Goal: Information Seeking & Learning: Learn about a topic

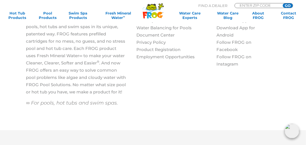
scroll to position [656, 0]
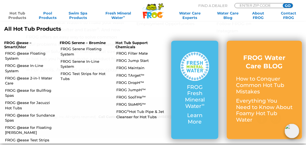
click at [17, 16] on link "Hot Tub Products" at bounding box center [18, 15] width 24 height 9
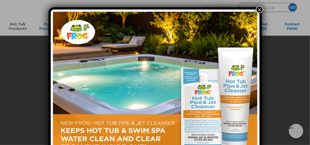
click at [260, 8] on button "×" at bounding box center [259, 9] width 7 height 7
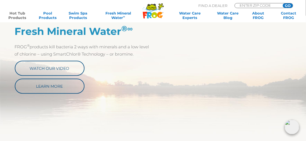
scroll to position [251, 0]
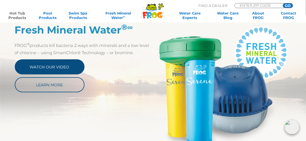
click at [57, 65] on link "Watch Our Video" at bounding box center [50, 66] width 70 height 15
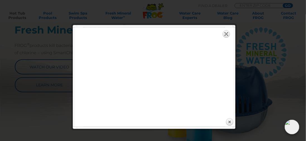
click at [227, 34] on link "Expand" at bounding box center [226, 34] width 8 height 8
